Goal: Task Accomplishment & Management: Manage account settings

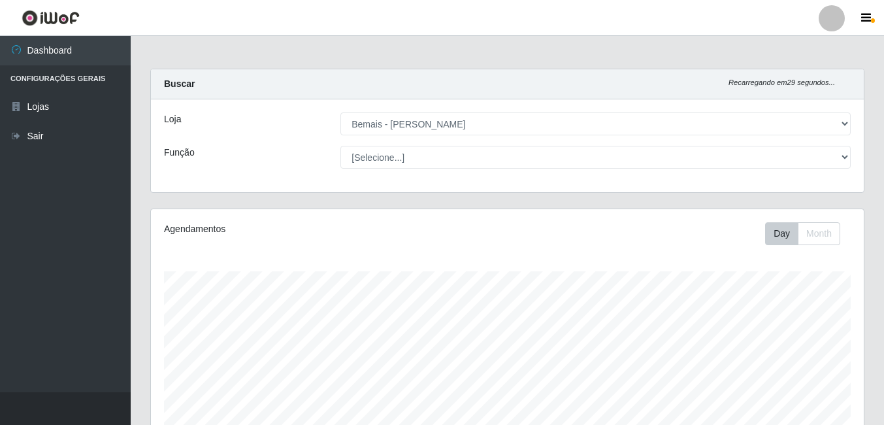
select select "230"
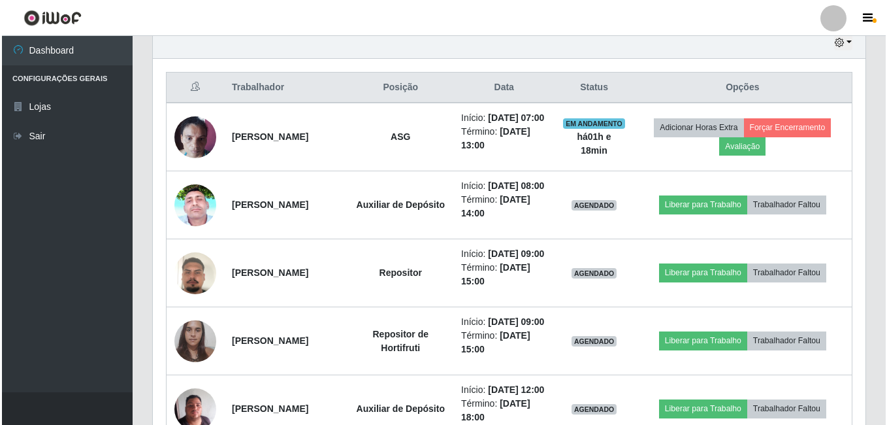
scroll to position [488, 0]
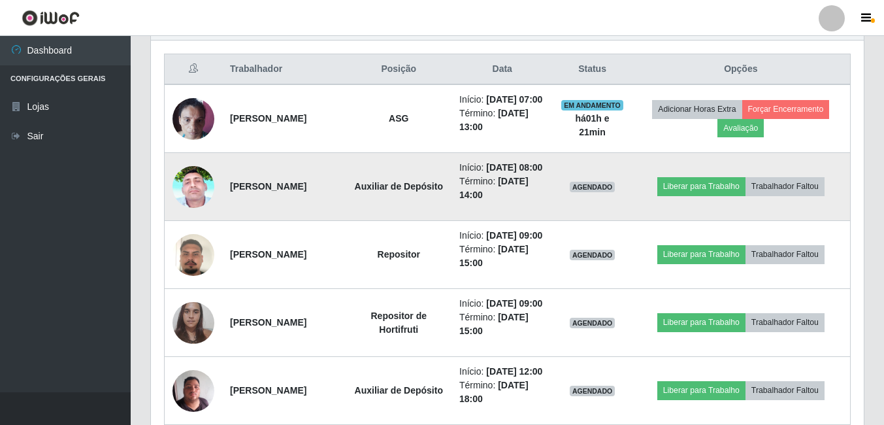
drag, startPoint x: 329, startPoint y: 207, endPoint x: 223, endPoint y: 219, distance: 106.5
click at [223, 219] on td "[PERSON_NAME]" at bounding box center [284, 187] width 124 height 68
copy strong "[PERSON_NAME]"
click at [193, 205] on img at bounding box center [193, 186] width 42 height 93
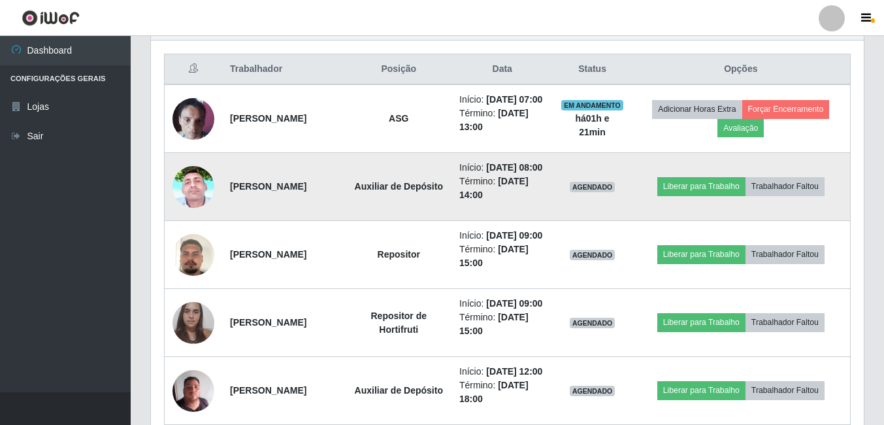
scroll to position [271, 713]
copy strong "[PERSON_NAME]"
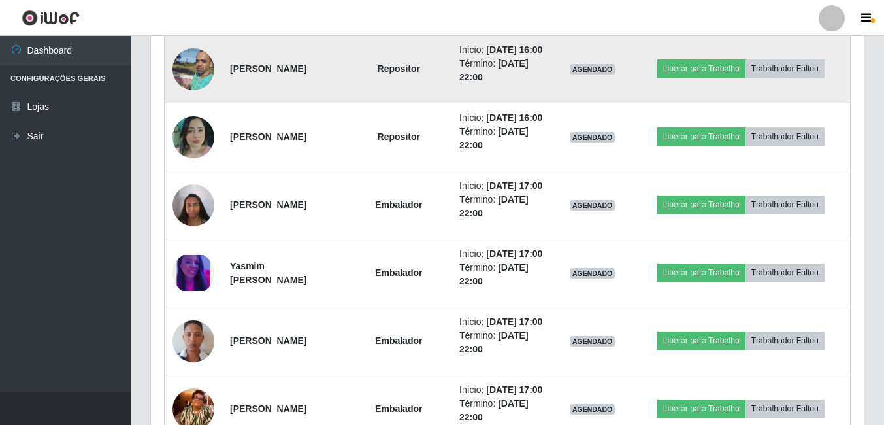
scroll to position [1011, 0]
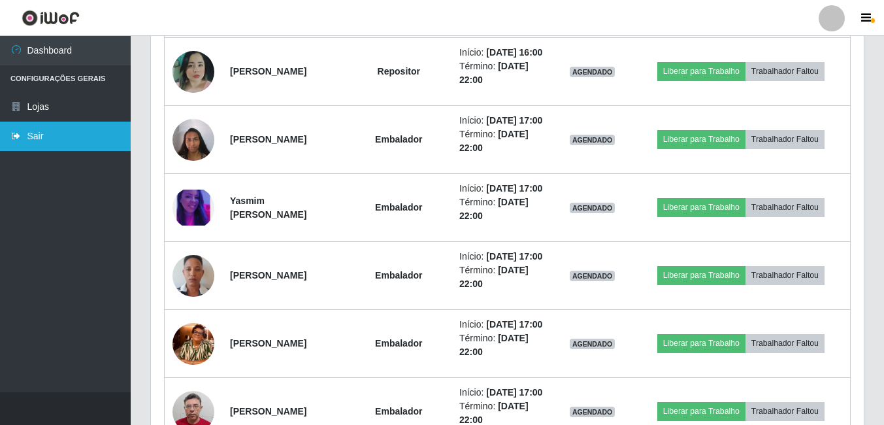
click at [79, 123] on link "Sair" at bounding box center [65, 136] width 131 height 29
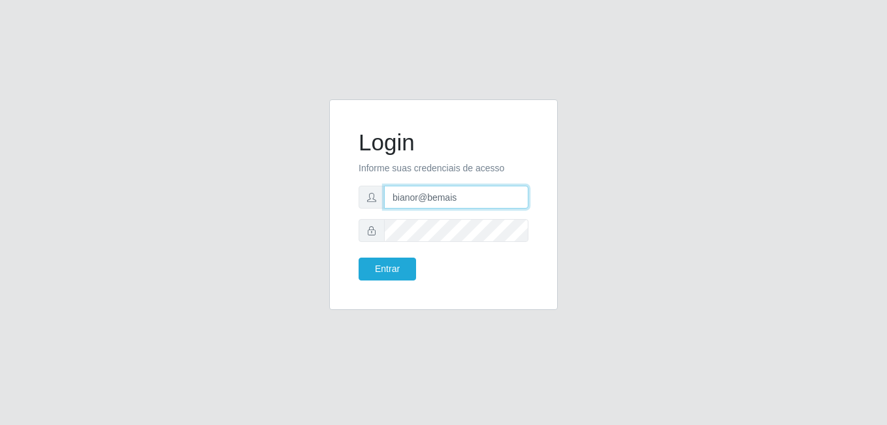
click at [432, 199] on input "bianor@bemais" at bounding box center [456, 197] width 144 height 23
click at [444, 201] on input "bianor@bemais" at bounding box center [456, 197] width 144 height 23
drag, startPoint x: 462, startPoint y: 195, endPoint x: 365, endPoint y: 215, distance: 98.7
click at [370, 207] on div "bianor@bemais" at bounding box center [444, 197] width 170 height 23
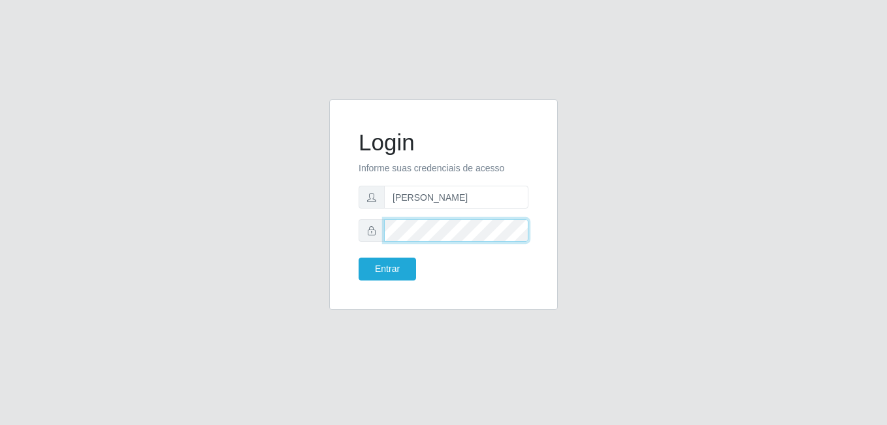
click at [358, 244] on div "Login Informe suas credenciais de acesso karla@bemais Entrar" at bounding box center [444, 205] width 196 height 178
click at [359, 257] on button "Entrar" at bounding box center [387, 268] width 57 height 23
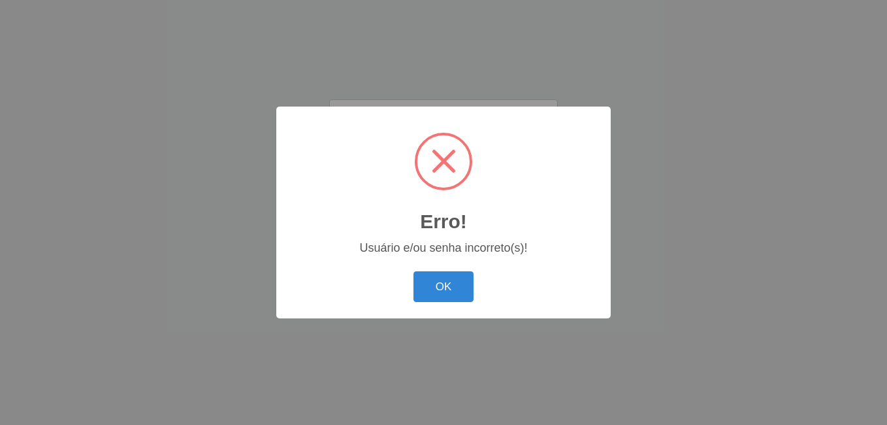
click at [386, 268] on div "OK Cancel" at bounding box center [443, 286] width 308 height 37
click at [415, 268] on div "Erro! × Usuário e/ou senha incorreto(s)! OK Cancel" at bounding box center [443, 212] width 334 height 212
click at [440, 270] on div "OK Cancel" at bounding box center [443, 286] width 308 height 37
click at [442, 297] on button "OK" at bounding box center [444, 286] width 61 height 31
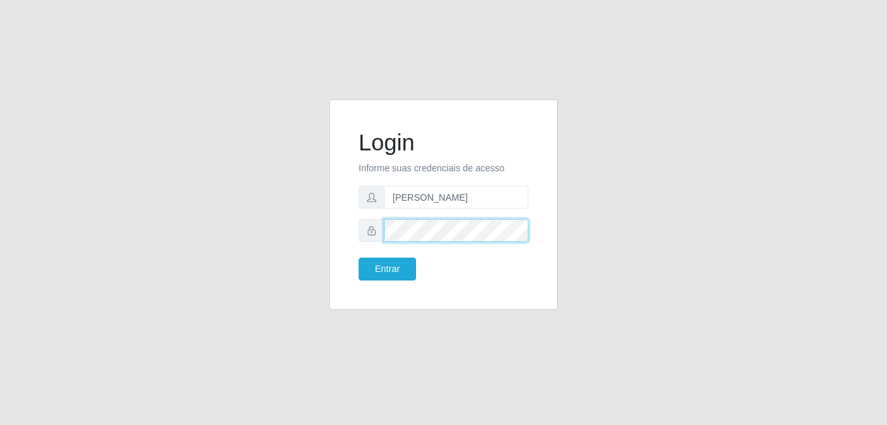
click at [374, 247] on form "Login Informe suas credenciais de acesso karla@bemais Entrar" at bounding box center [444, 205] width 170 height 152
click at [359, 257] on button "Entrar" at bounding box center [387, 268] width 57 height 23
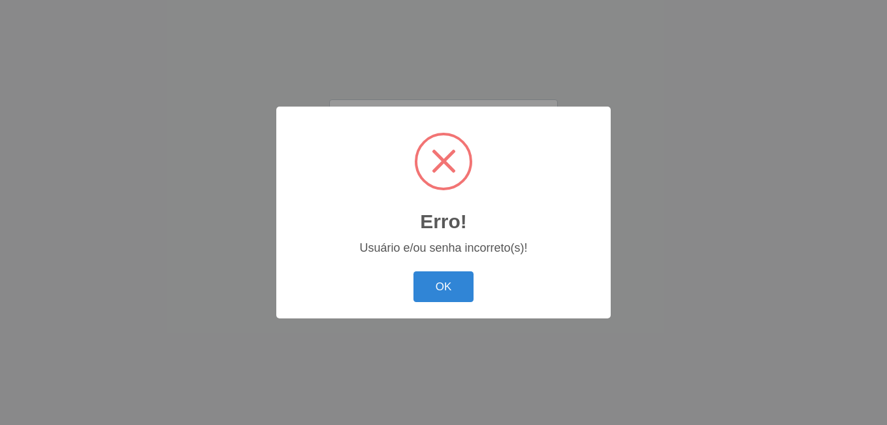
click at [431, 263] on div "Erro! × Usuário e/ou senha incorreto(s)! OK Cancel" at bounding box center [443, 212] width 334 height 212
click at [431, 271] on div "OK Cancel" at bounding box center [443, 286] width 308 height 37
click at [429, 285] on button "OK" at bounding box center [444, 286] width 61 height 31
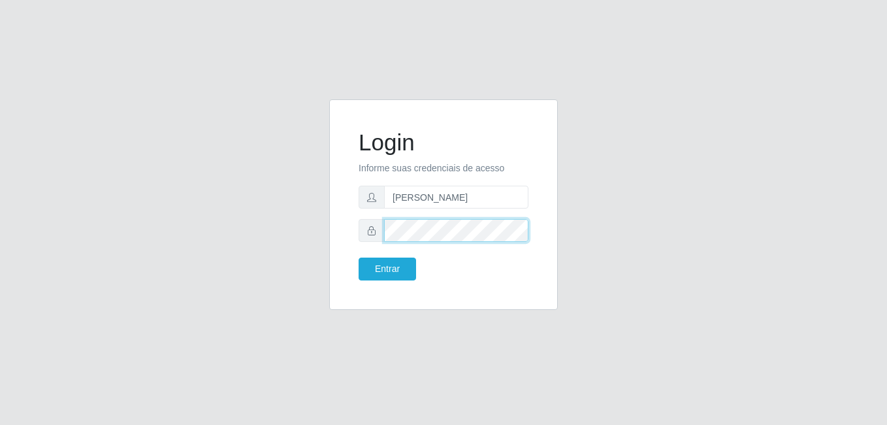
click at [341, 229] on div "Login Informe suas credenciais de acesso karla@bemais Entrar" at bounding box center [443, 204] width 229 height 210
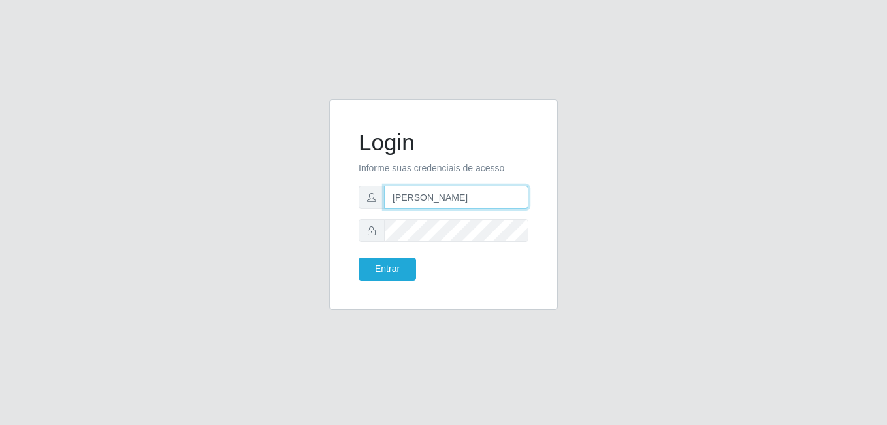
drag, startPoint x: 452, startPoint y: 202, endPoint x: 355, endPoint y: 206, distance: 96.8
click at [356, 207] on div "Login Informe suas credenciais de acesso karla@bemais Entrar" at bounding box center [444, 205] width 196 height 178
type input "andressa@bemais"
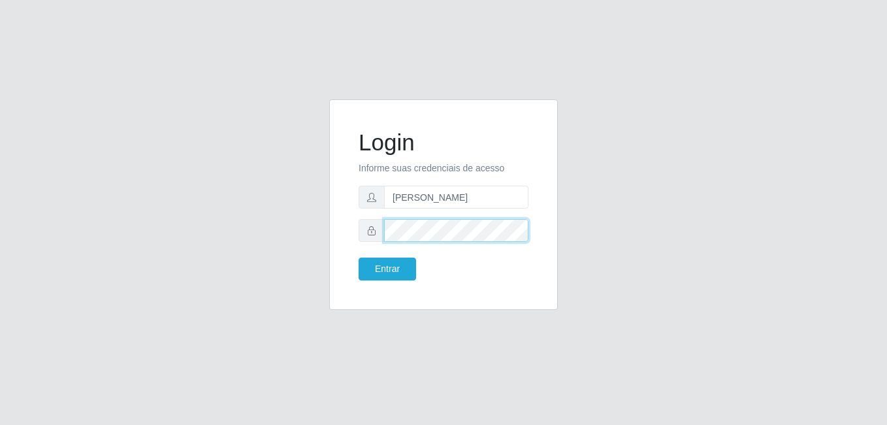
click at [359, 257] on button "Entrar" at bounding box center [387, 268] width 57 height 23
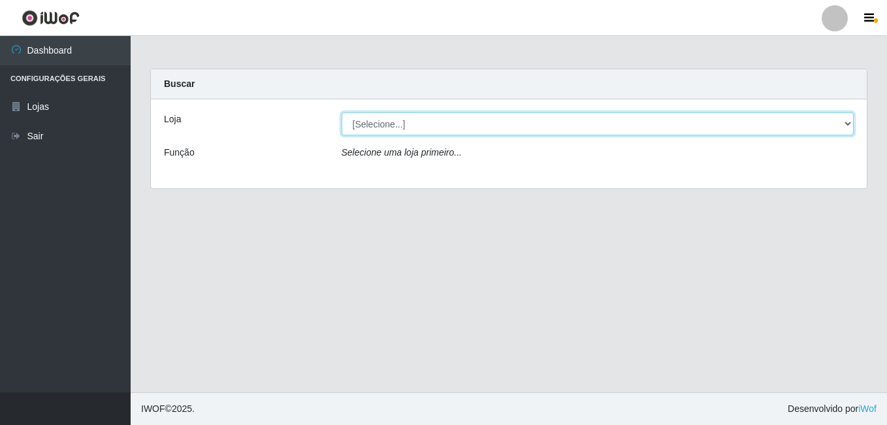
click at [440, 124] on select "[Selecione...] [PERSON_NAME]" at bounding box center [598, 123] width 513 height 23
select select "230"
click at [342, 112] on select "[Selecione...] [PERSON_NAME]" at bounding box center [598, 123] width 513 height 23
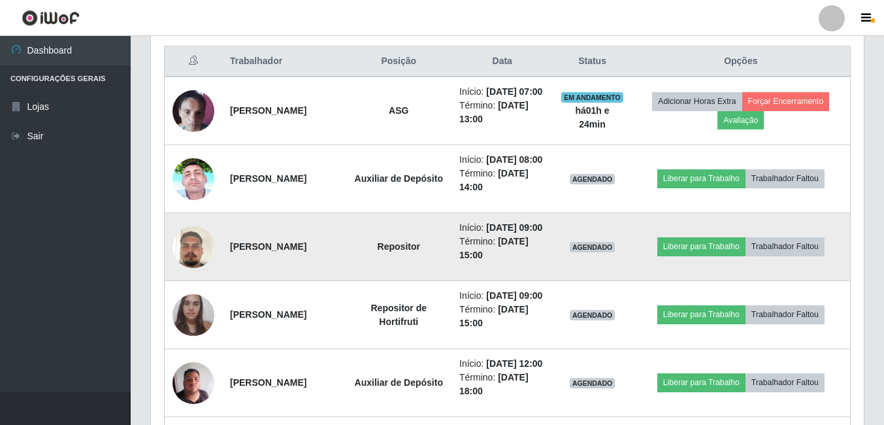
scroll to position [392, 0]
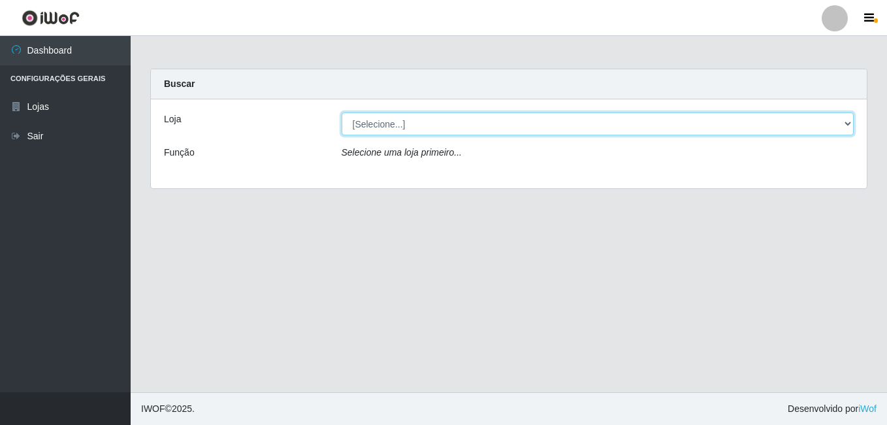
click at [534, 127] on select "[Selecione...] [PERSON_NAME]" at bounding box center [598, 123] width 513 height 23
select select "230"
click at [342, 112] on select "[Selecione...] [PERSON_NAME]" at bounding box center [598, 123] width 513 height 23
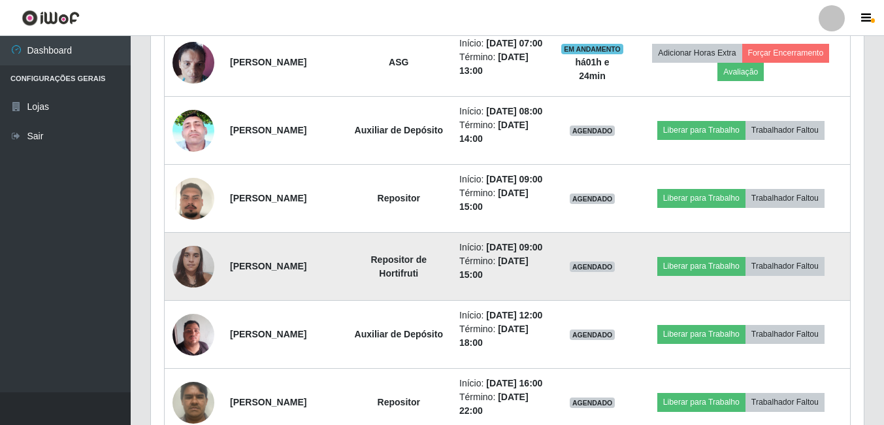
scroll to position [457, 0]
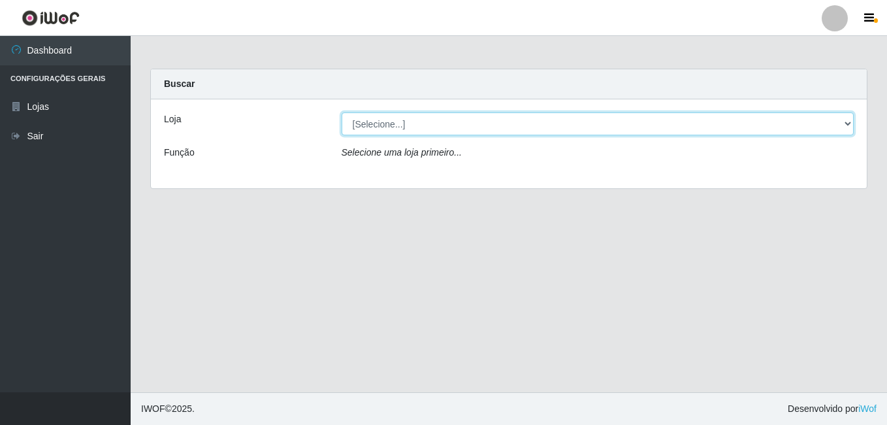
click at [411, 123] on select "[Selecione...] [PERSON_NAME]" at bounding box center [598, 123] width 513 height 23
select select "230"
click at [342, 112] on select "[Selecione...] [PERSON_NAME]" at bounding box center [598, 123] width 513 height 23
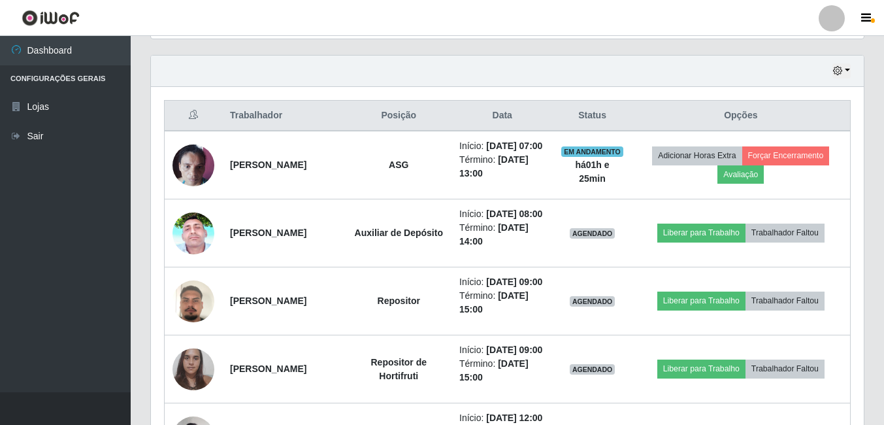
scroll to position [457, 0]
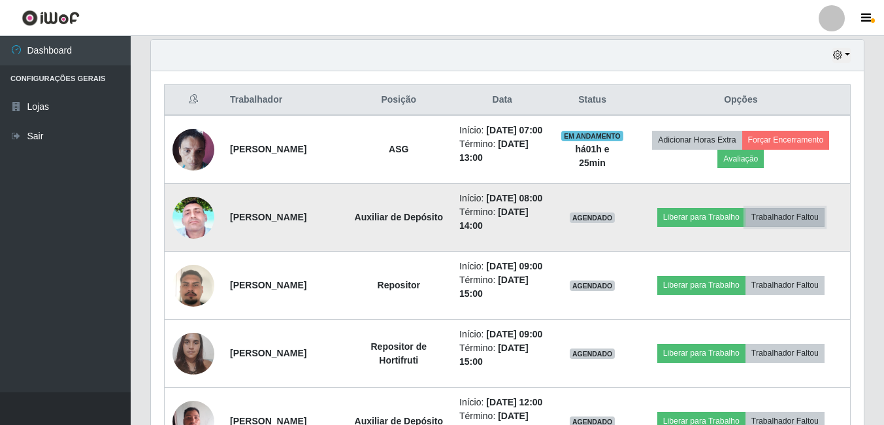
click at [807, 226] on button "Trabalhador Faltou" at bounding box center [784, 217] width 79 height 18
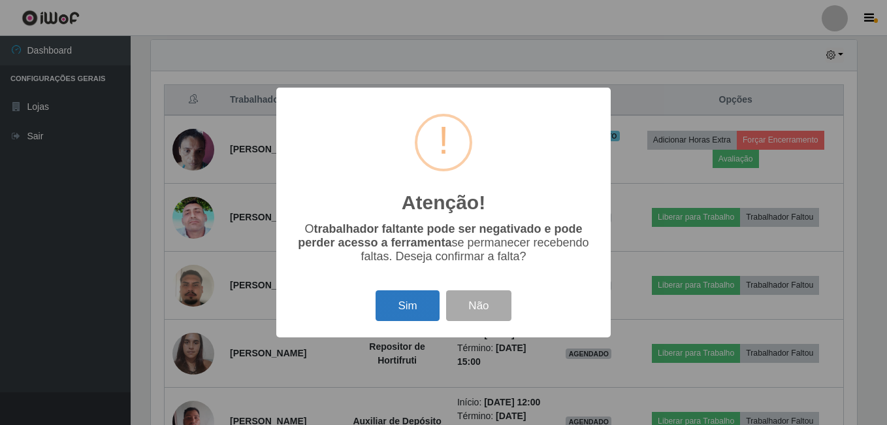
click at [390, 306] on button "Sim" at bounding box center [407, 305] width 63 height 31
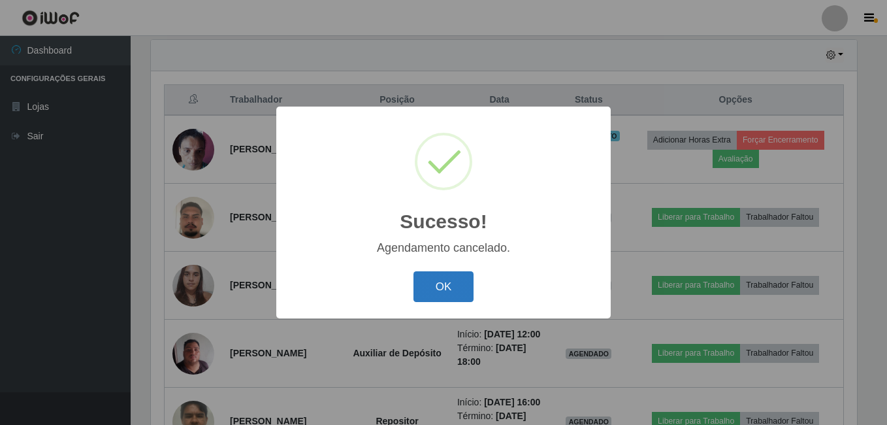
click at [455, 282] on button "OK" at bounding box center [444, 286] width 61 height 31
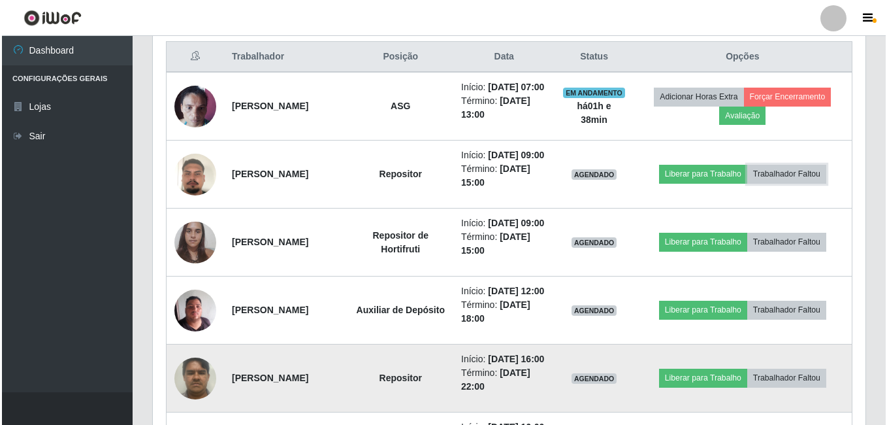
scroll to position [523, 0]
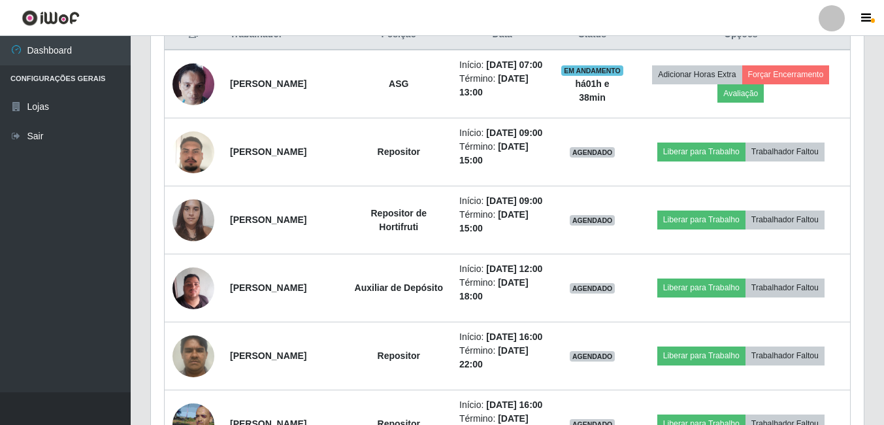
click at [352, 3] on header "Perfil Alterar Senha Sair" at bounding box center [442, 18] width 884 height 36
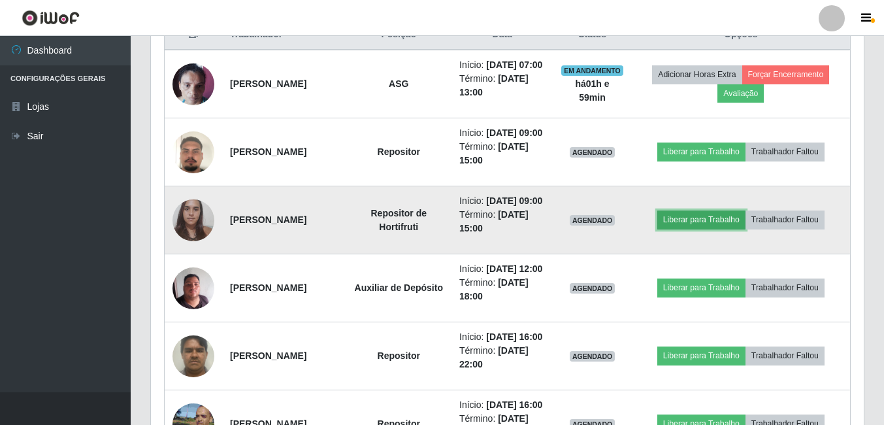
click at [717, 229] on button "Liberar para Trabalho" at bounding box center [701, 219] width 88 height 18
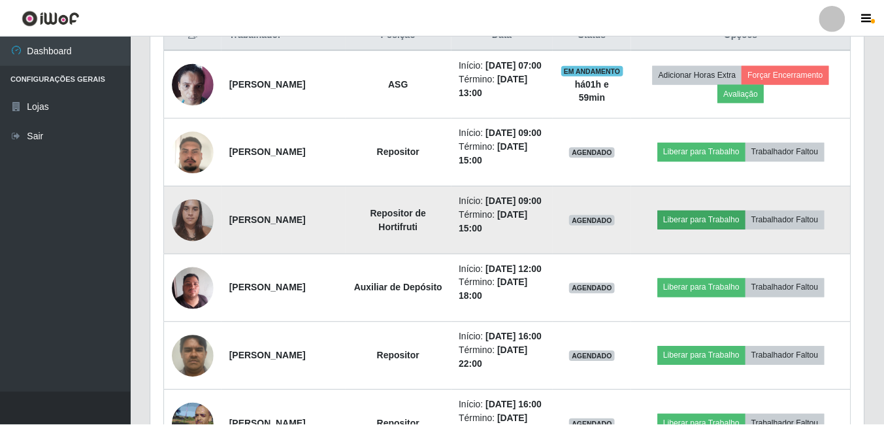
scroll to position [271, 706]
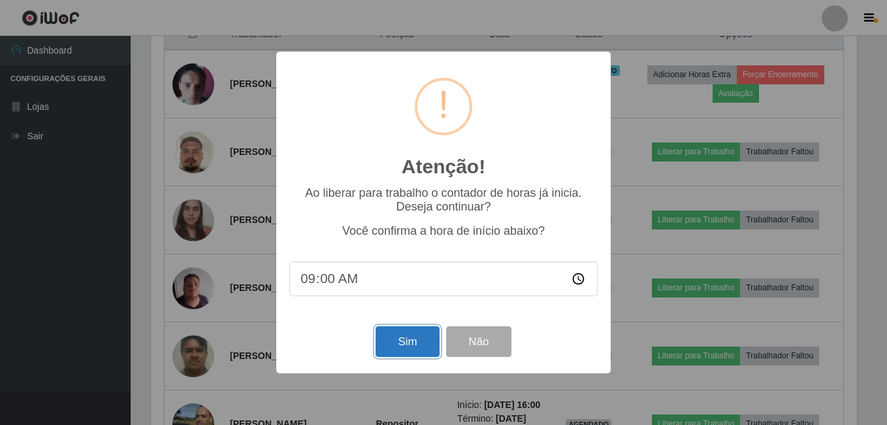
click at [416, 343] on button "Sim" at bounding box center [407, 341] width 63 height 31
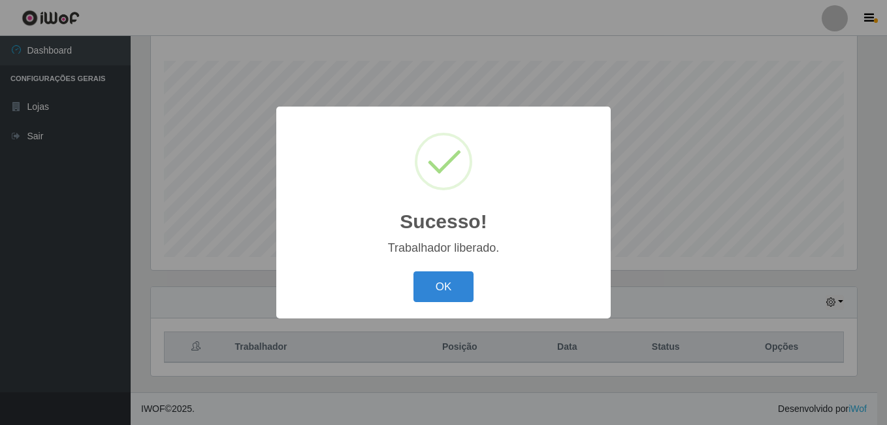
click at [414, 271] on button "OK" at bounding box center [444, 286] width 61 height 31
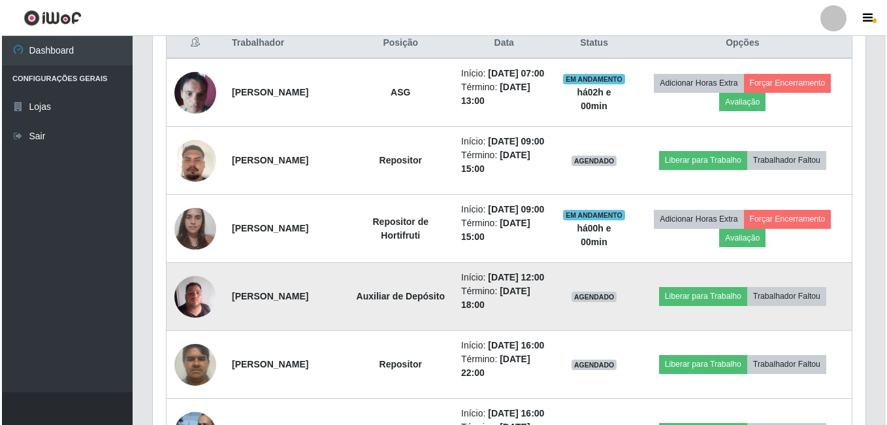
scroll to position [537, 0]
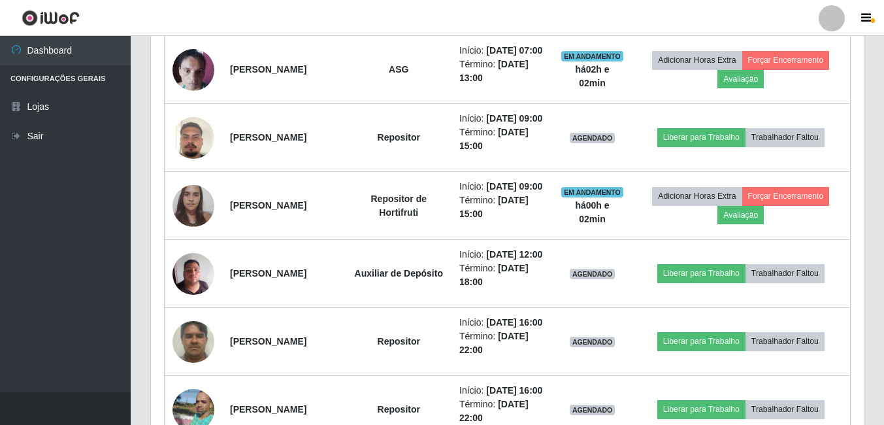
click at [138, 295] on div "Carregando... Buscar Recarregando em 6 segundos... Loja [Selecione...] Bemais -…" at bounding box center [507, 206] width 753 height 1349
click at [140, 172] on div "Hoje 1 dia 3 dias 1 Semana Não encerrados Trabalhador Posição Data Status Opçõe…" at bounding box center [507, 419] width 734 height 921
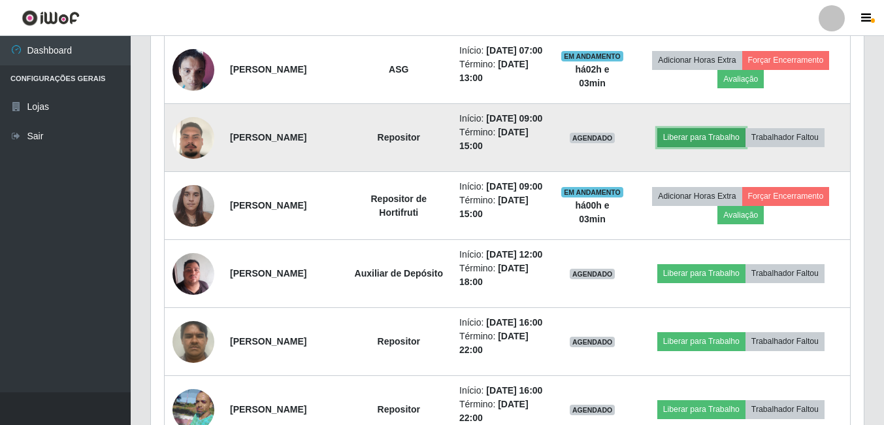
click at [686, 146] on button "Liberar para Trabalho" at bounding box center [701, 137] width 88 height 18
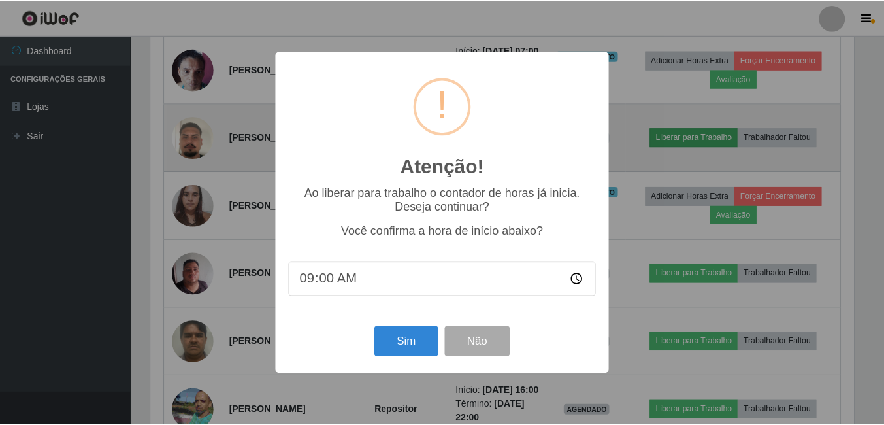
scroll to position [271, 706]
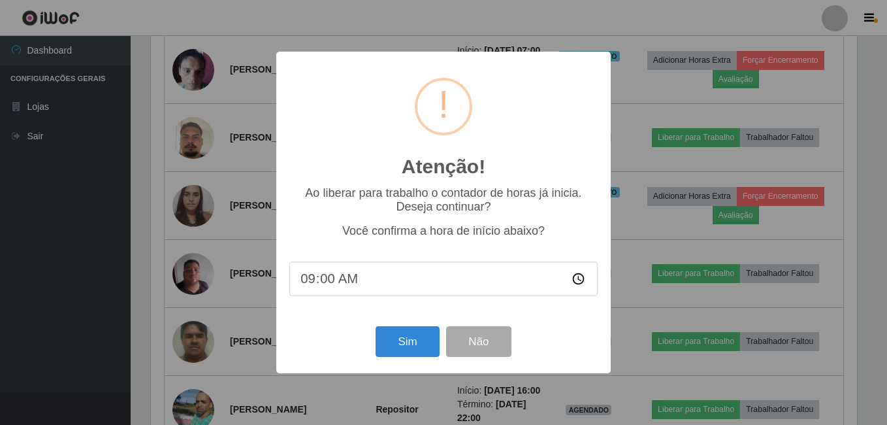
click at [397, 327] on div "Sim Não" at bounding box center [443, 341] width 308 height 37
click at [391, 342] on button "Sim" at bounding box center [407, 341] width 63 height 31
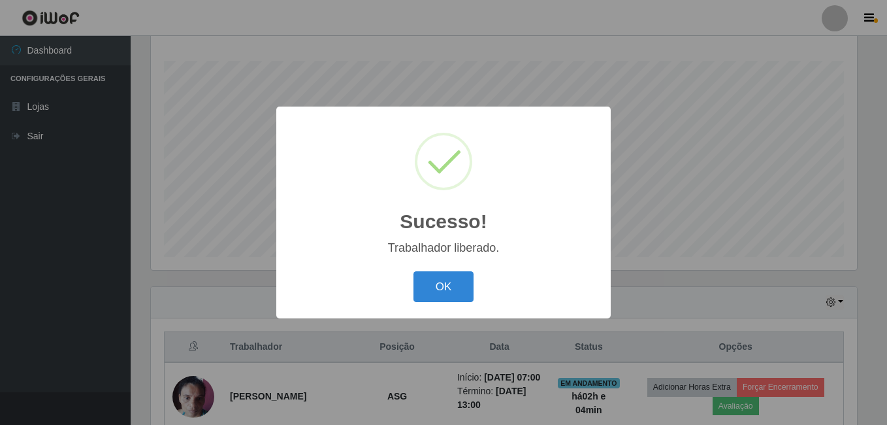
click at [414, 271] on button "OK" at bounding box center [444, 286] width 61 height 31
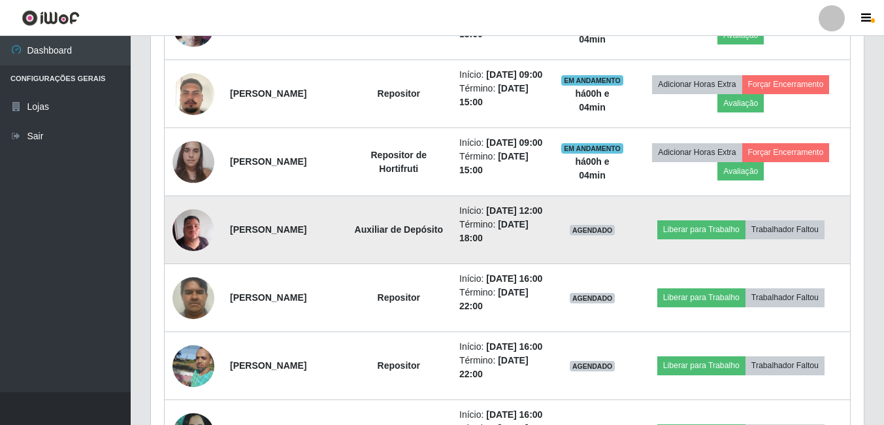
scroll to position [668, 0]
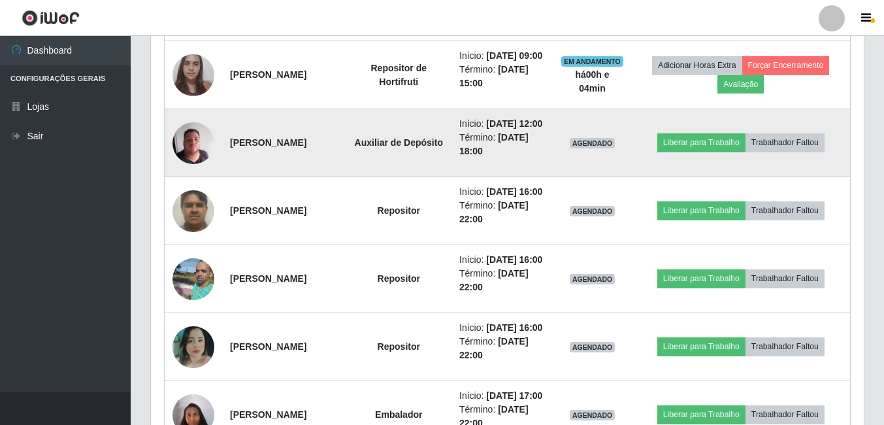
click at [209, 171] on img at bounding box center [193, 143] width 42 height 56
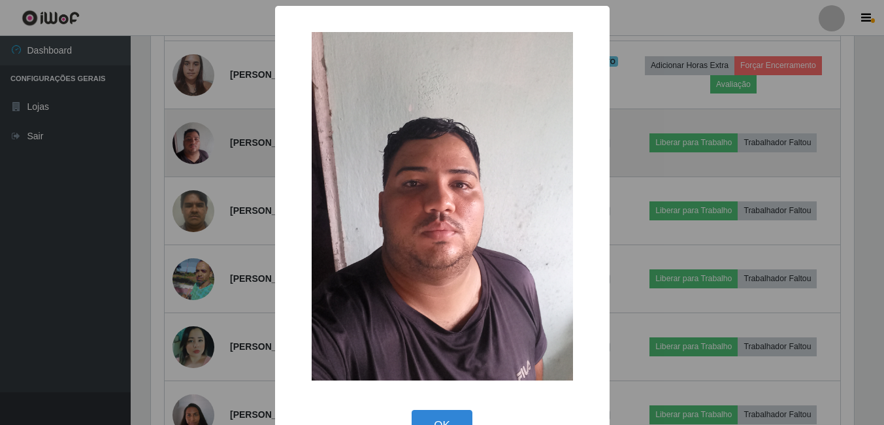
scroll to position [271, 706]
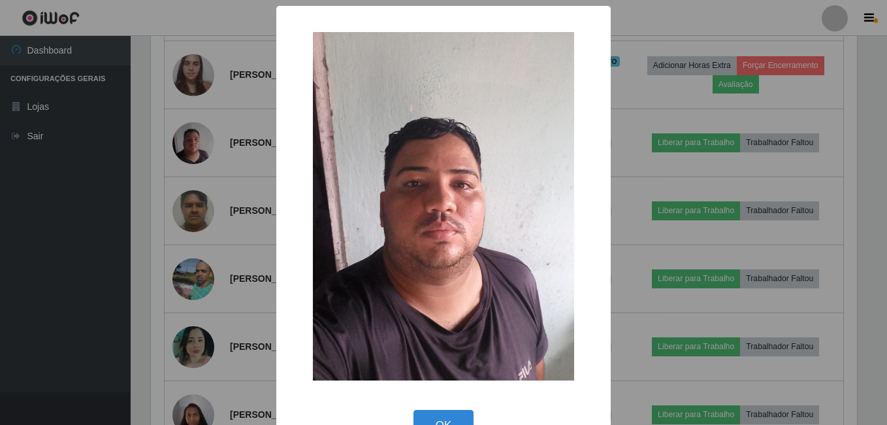
click at [161, 252] on div "× OK Cancel" at bounding box center [443, 212] width 887 height 425
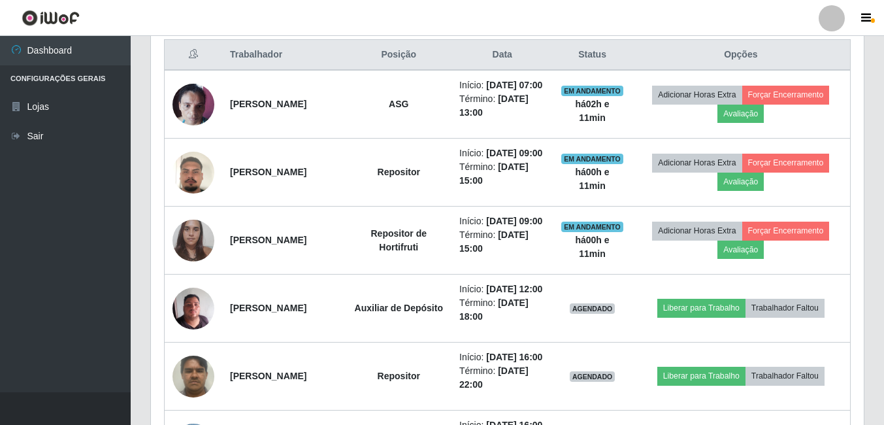
scroll to position [472, 0]
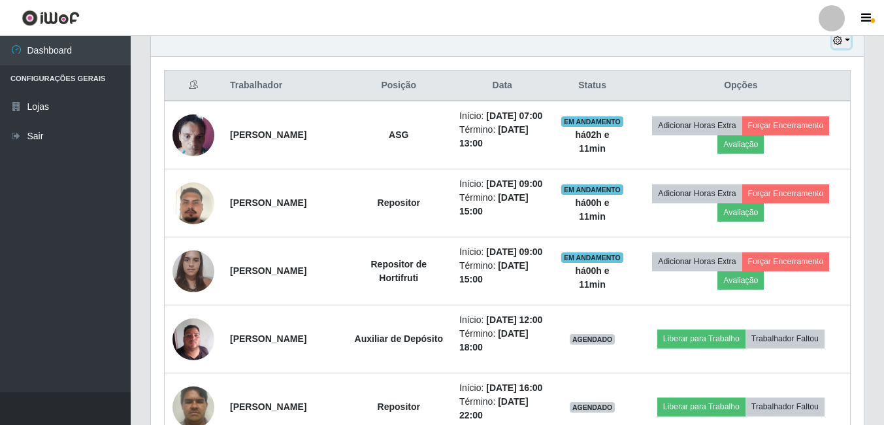
click at [841, 43] on icon "button" at bounding box center [837, 40] width 9 height 9
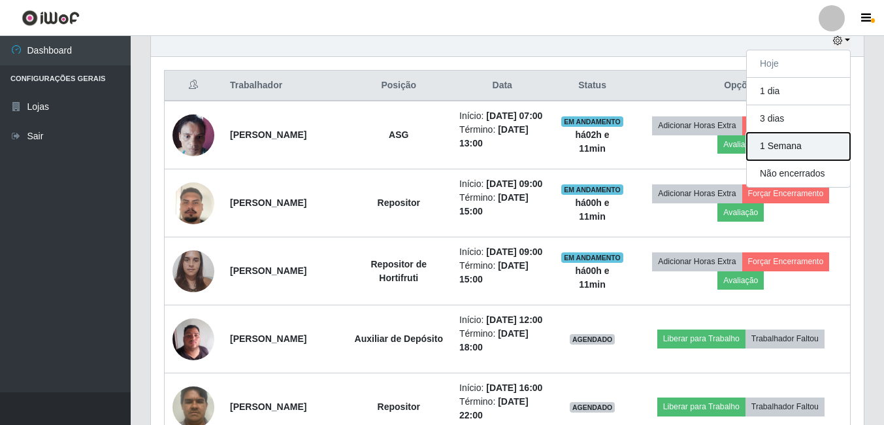
click at [805, 148] on button "1 Semana" at bounding box center [798, 146] width 103 height 27
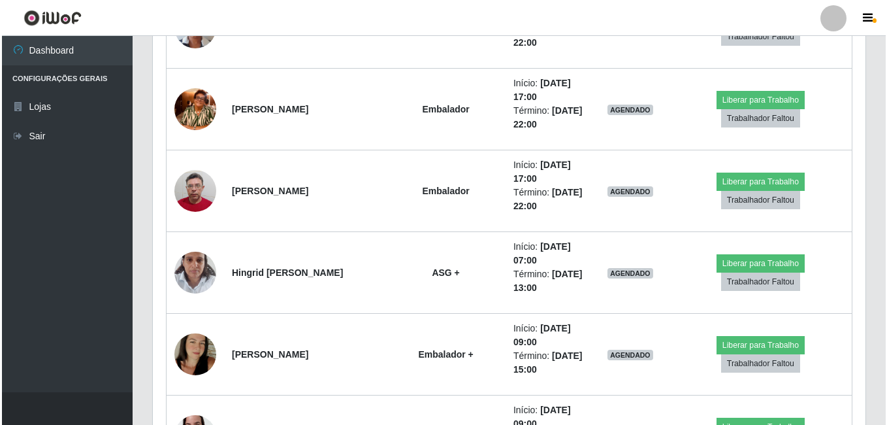
scroll to position [1386, 0]
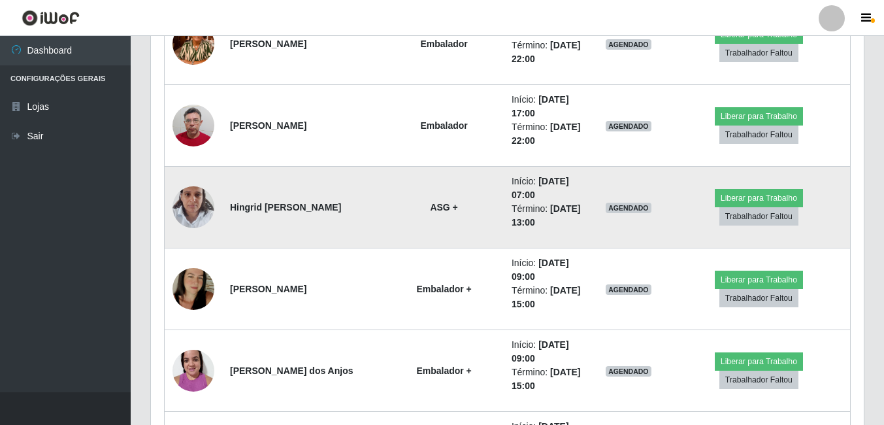
click at [180, 190] on td at bounding box center [194, 208] width 58 height 82
click at [184, 201] on img at bounding box center [193, 207] width 42 height 56
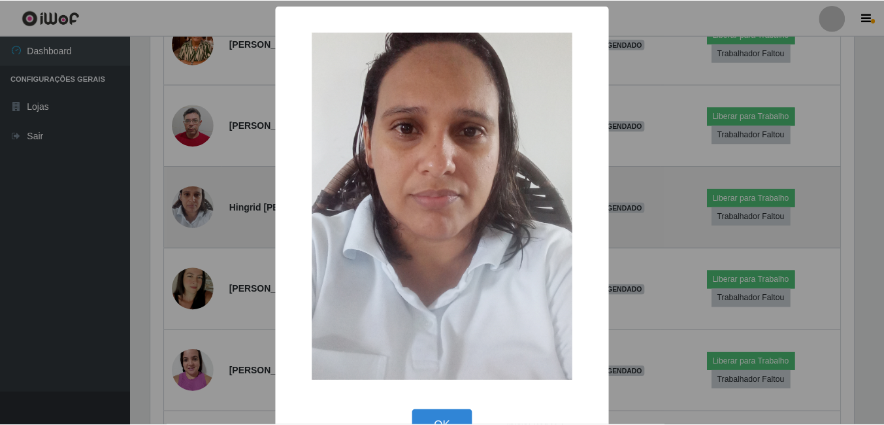
scroll to position [271, 706]
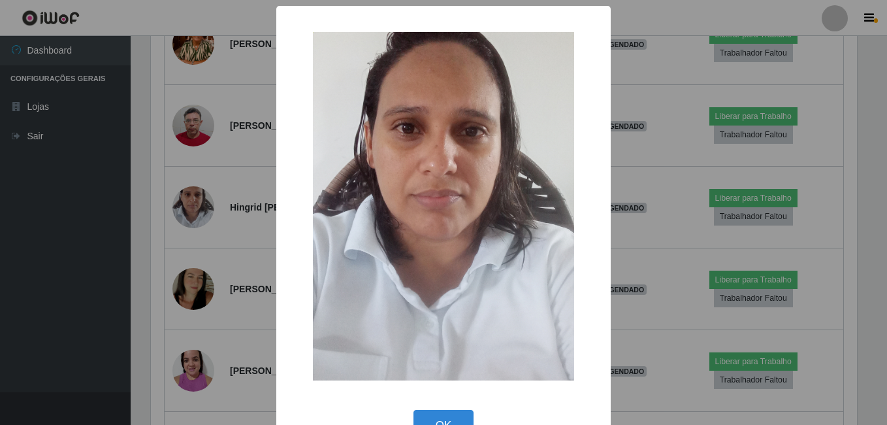
click at [141, 220] on div "× OK Cancel" at bounding box center [443, 212] width 887 height 425
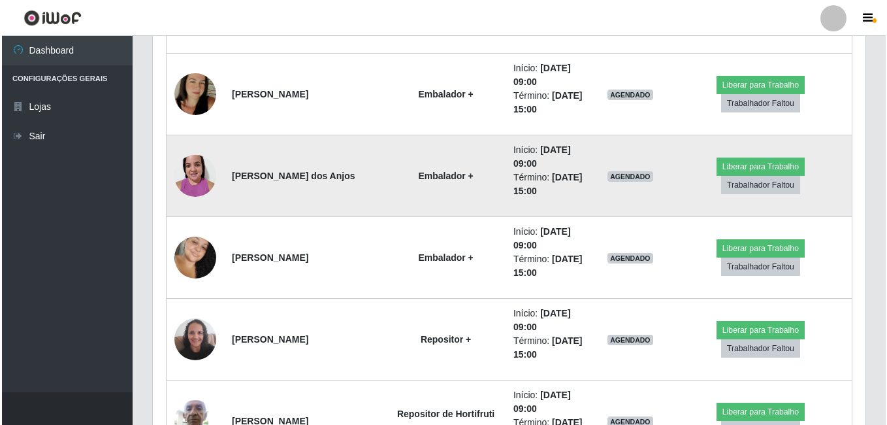
scroll to position [1582, 0]
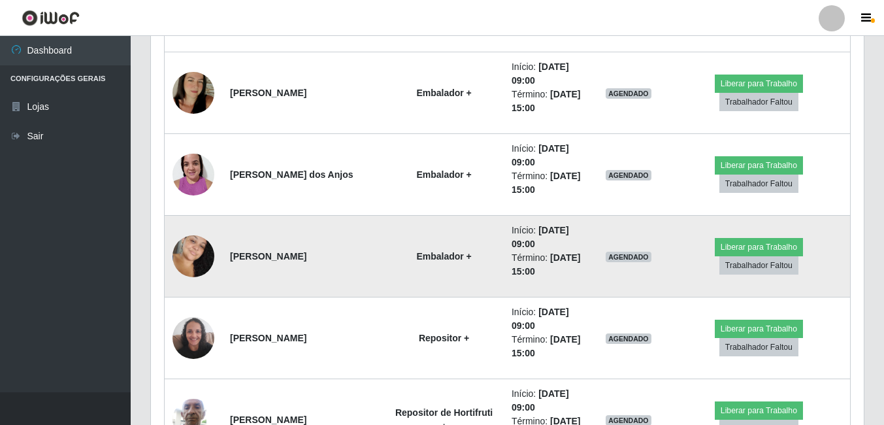
click at [199, 268] on img at bounding box center [193, 256] width 42 height 64
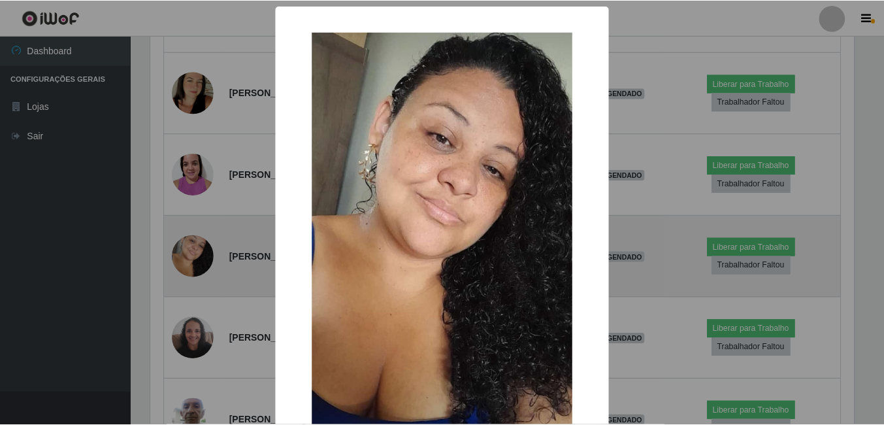
scroll to position [271, 706]
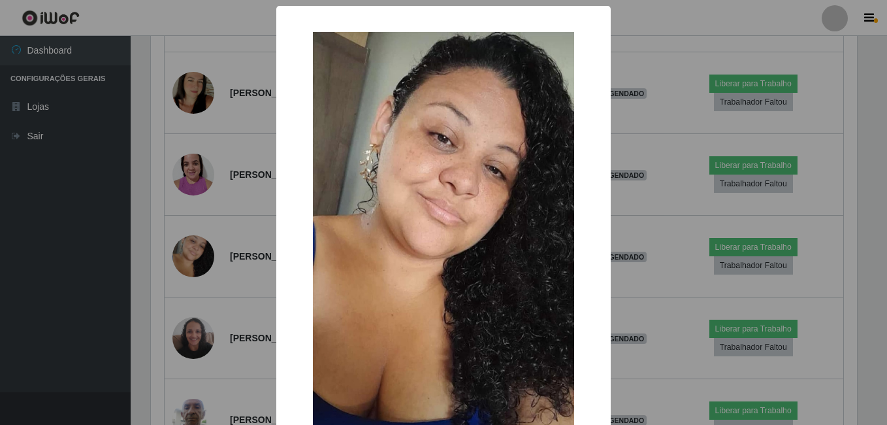
click at [139, 304] on div "× OK Cancel" at bounding box center [443, 212] width 887 height 425
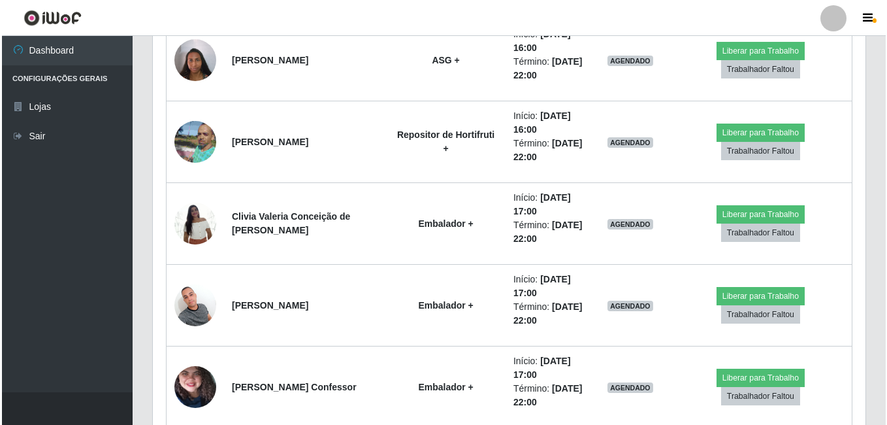
scroll to position [2170, 0]
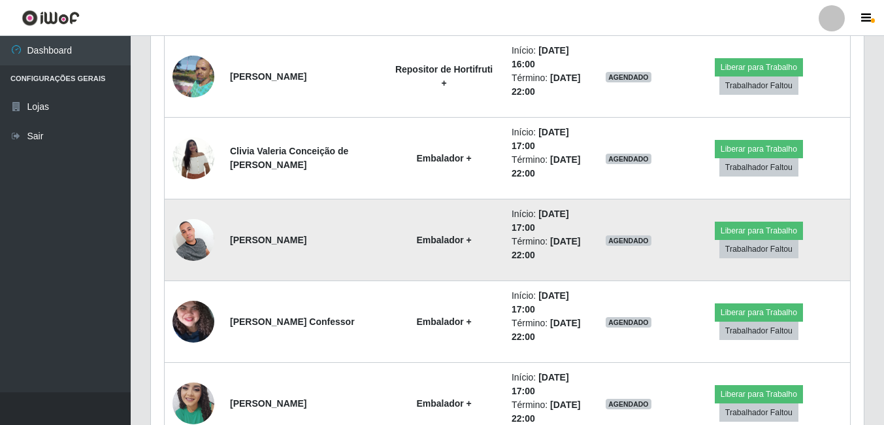
click at [205, 251] on img at bounding box center [193, 240] width 42 height 56
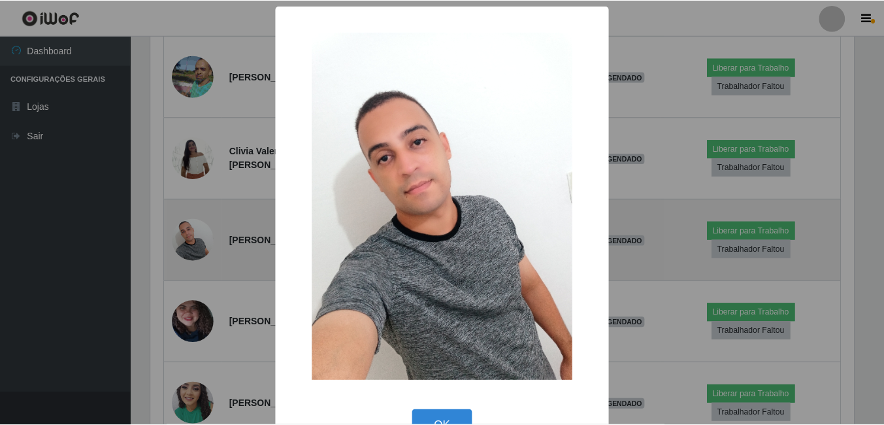
scroll to position [271, 706]
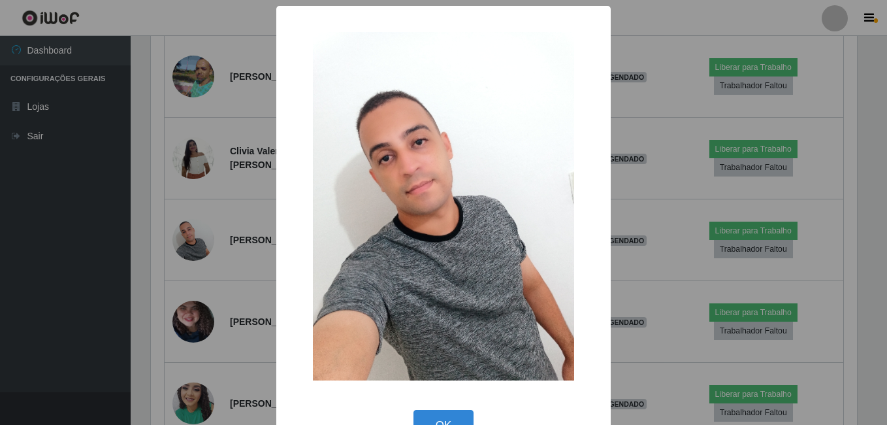
click at [174, 277] on div "× OK Cancel" at bounding box center [443, 212] width 887 height 425
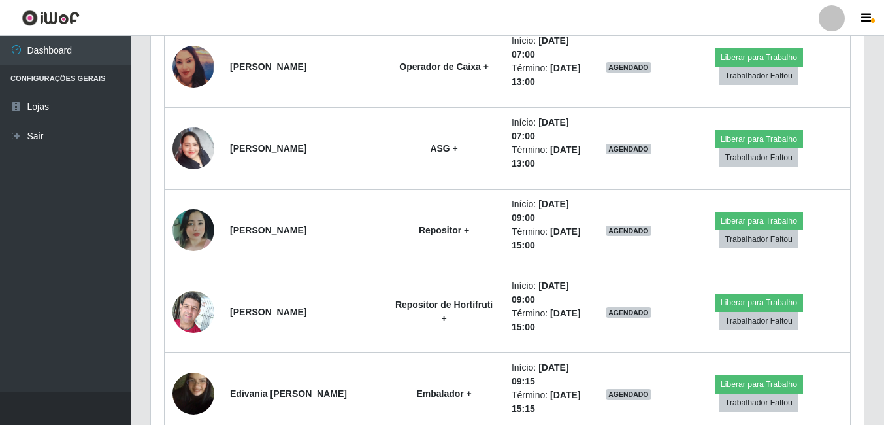
scroll to position [2758, 0]
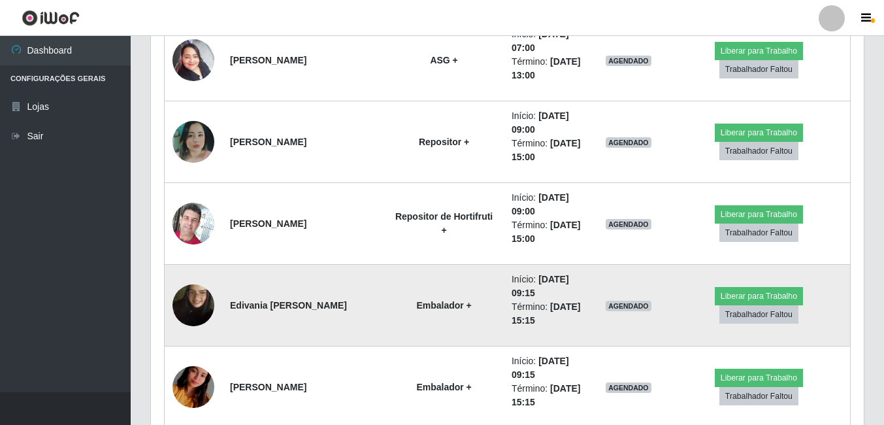
click at [187, 299] on img at bounding box center [193, 305] width 42 height 74
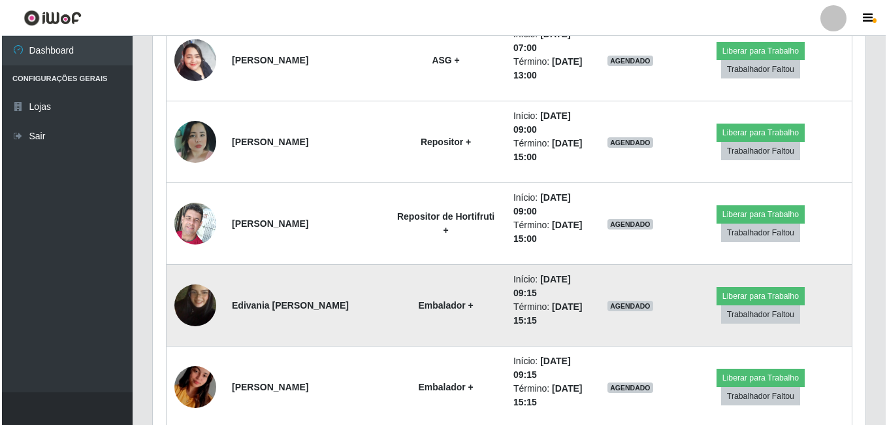
scroll to position [271, 706]
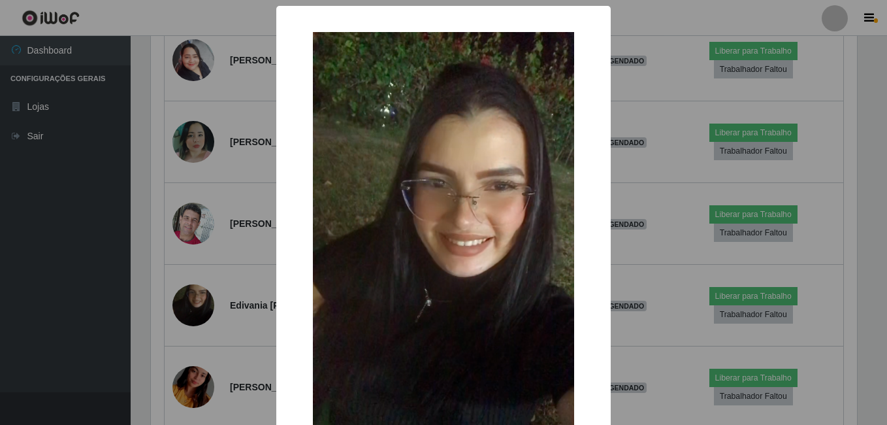
click at [193, 292] on div "× OK Cancel" at bounding box center [443, 212] width 887 height 425
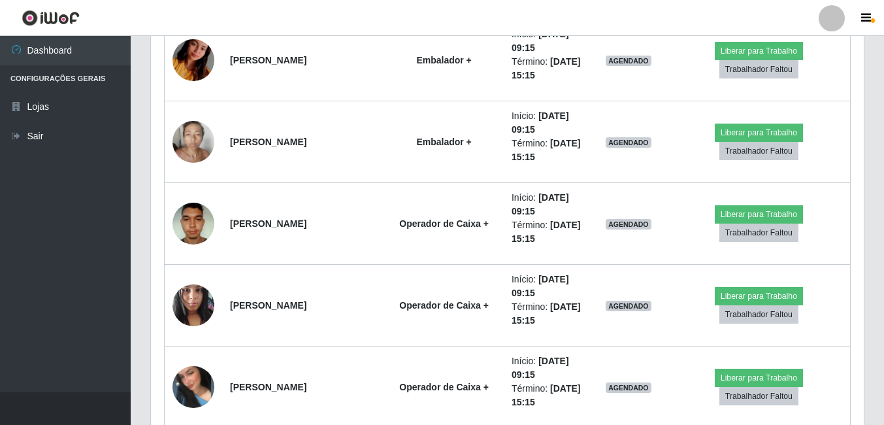
scroll to position [3215, 0]
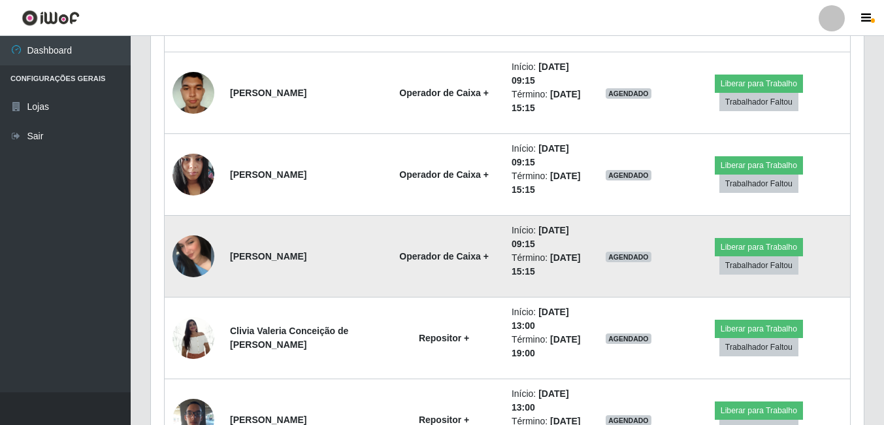
click at [197, 261] on img at bounding box center [193, 255] width 42 height 59
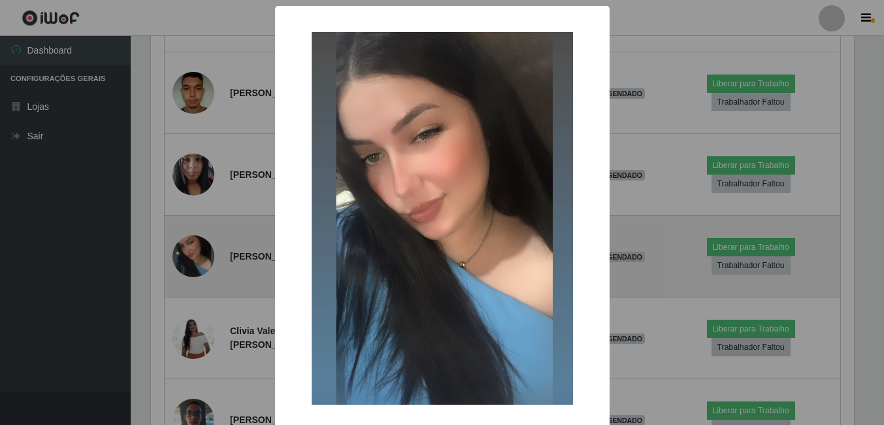
scroll to position [271, 706]
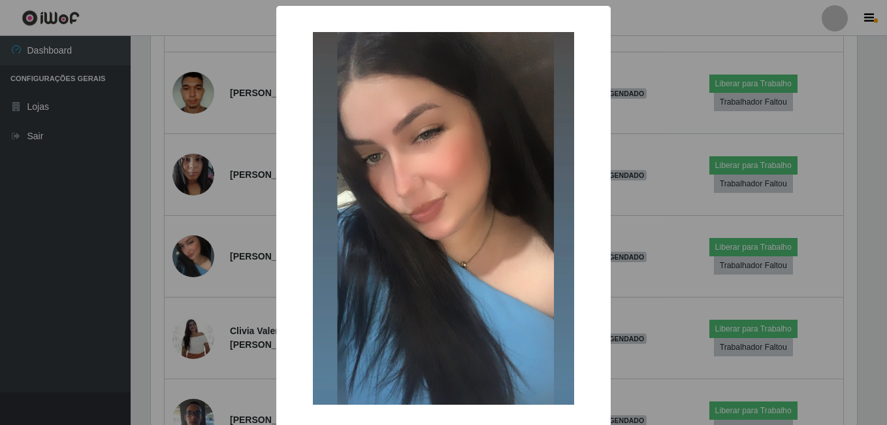
click at [182, 270] on div "× OK Cancel" at bounding box center [443, 212] width 887 height 425
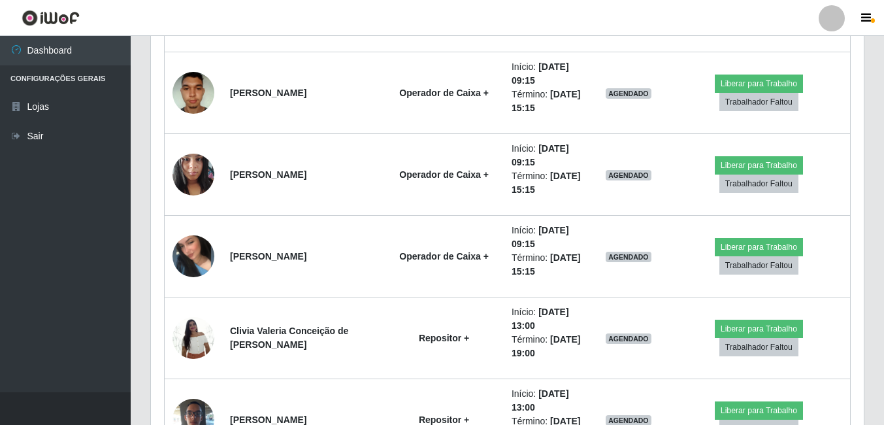
scroll to position [0, 0]
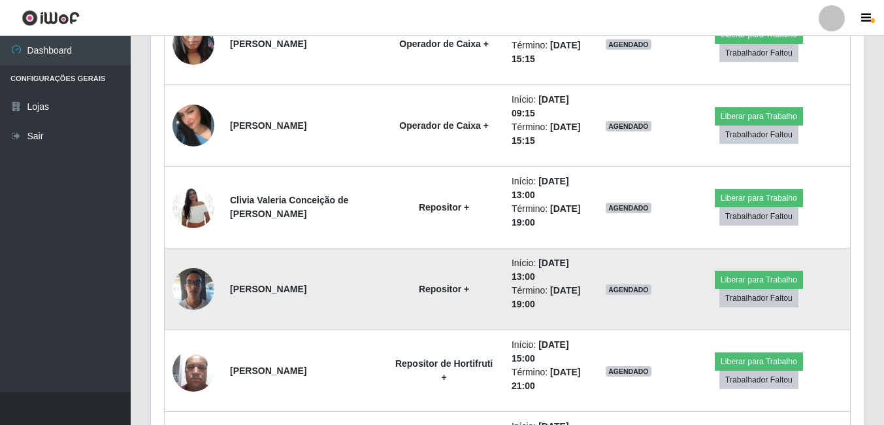
click at [184, 284] on img at bounding box center [193, 289] width 42 height 56
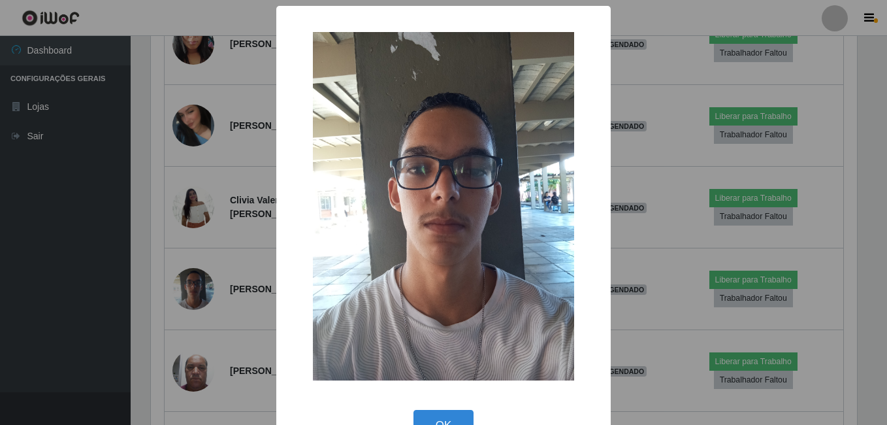
click at [157, 302] on div "× OK Cancel" at bounding box center [443, 212] width 887 height 425
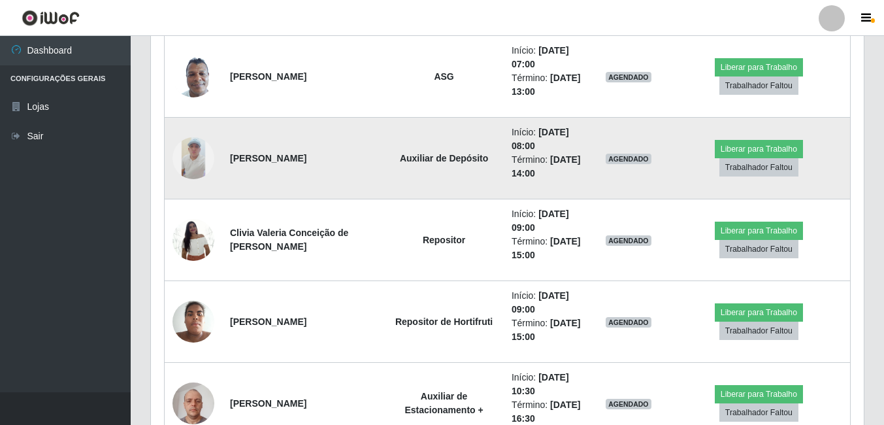
click at [183, 149] on img at bounding box center [193, 158] width 42 height 42
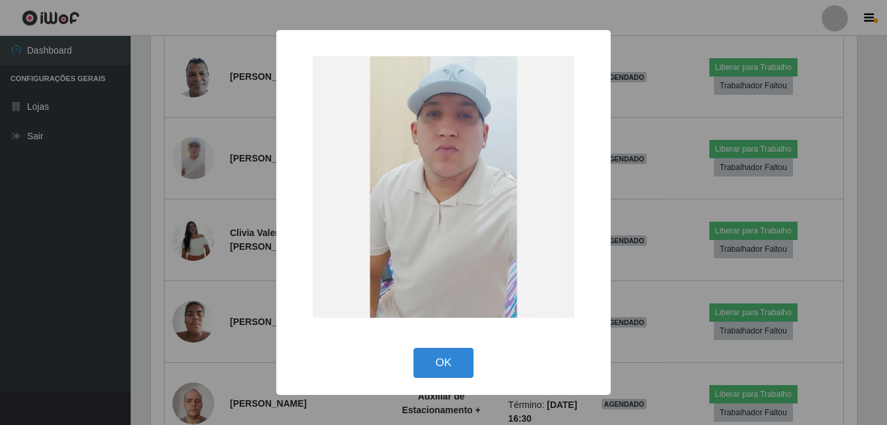
click at [146, 185] on div "× OK Cancel" at bounding box center [443, 212] width 887 height 425
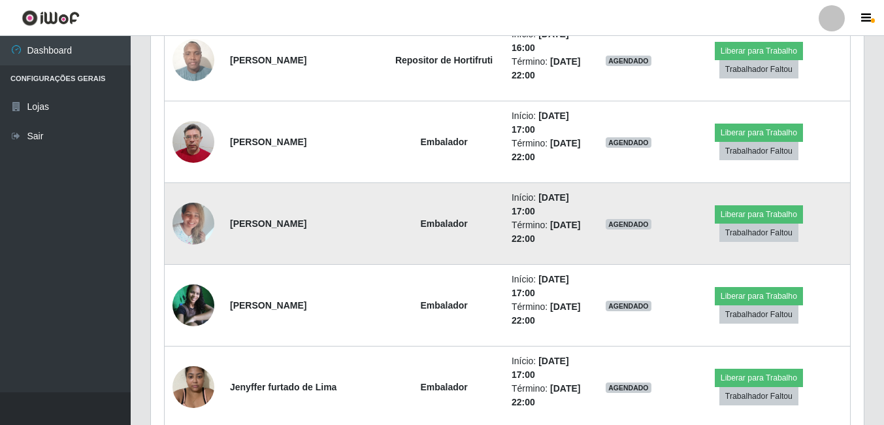
click at [193, 231] on img at bounding box center [193, 223] width 42 height 56
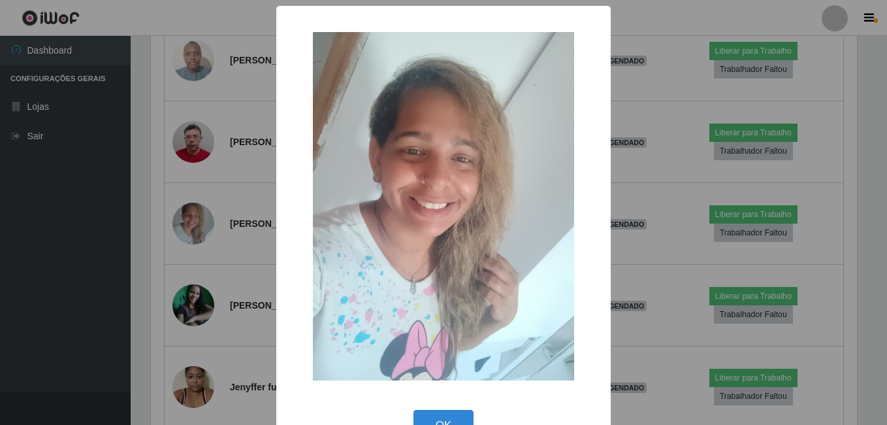
click at [175, 263] on div "× OK Cancel" at bounding box center [443, 212] width 887 height 425
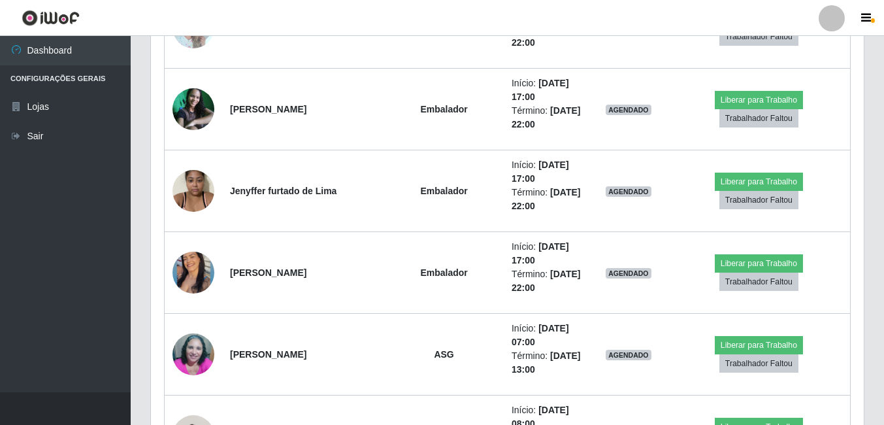
click at [175, 263] on img at bounding box center [193, 272] width 42 height 52
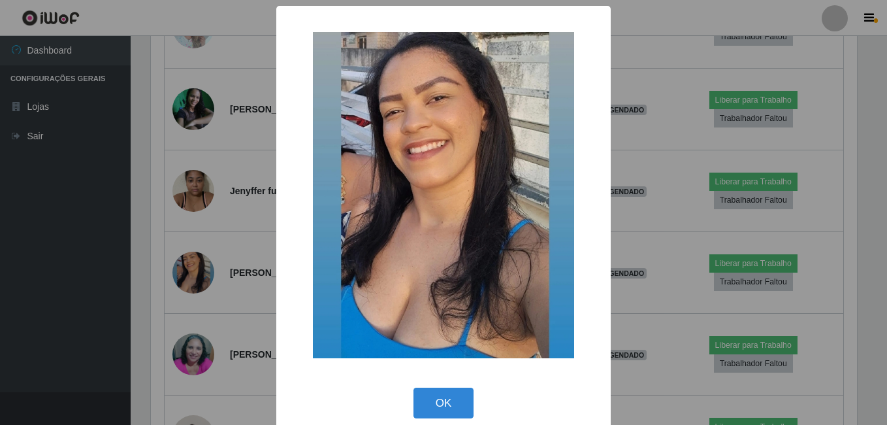
click at [173, 282] on div "× OK Cancel" at bounding box center [443, 212] width 887 height 425
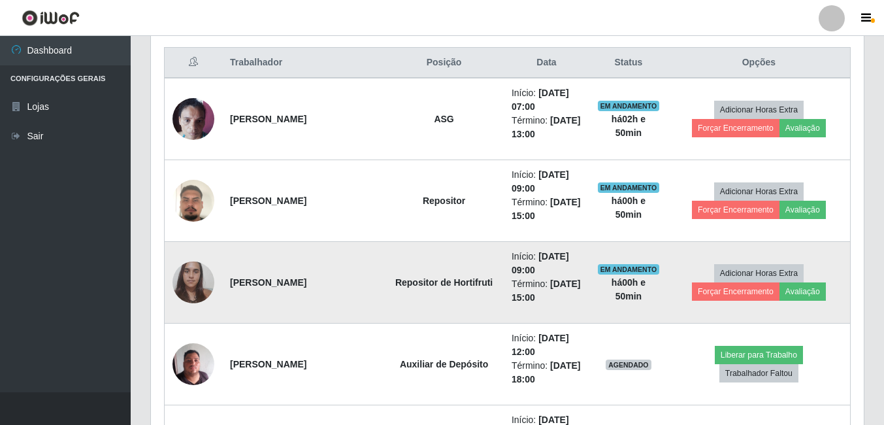
scroll to position [472, 0]
